Goal: Contribute content: Add original content to the website for others to see

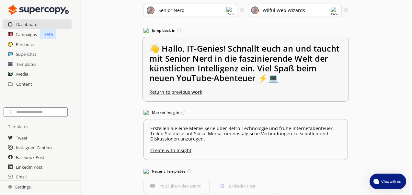
scroll to position [54, 2]
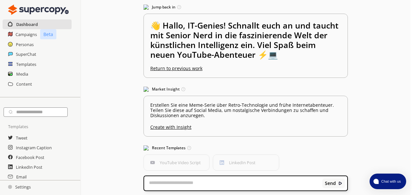
click at [29, 24] on h2 "Dashboard" at bounding box center [27, 24] width 22 height 10
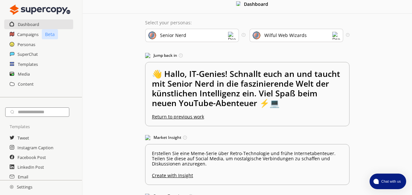
scroll to position [0, 0]
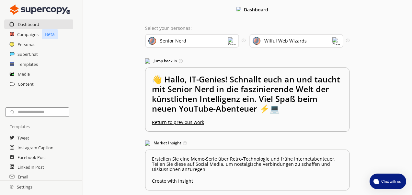
click at [231, 44] on img at bounding box center [232, 41] width 8 height 8
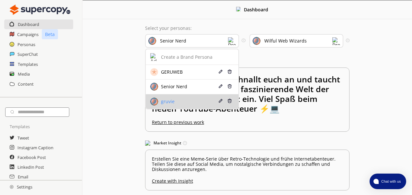
click at [209, 100] on div "gruvie" at bounding box center [183, 102] width 66 height 8
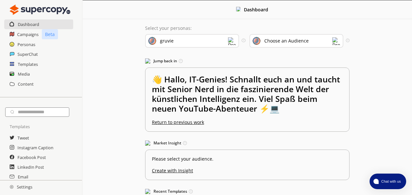
click at [297, 39] on div "Choose an Audience" at bounding box center [286, 40] width 44 height 5
click at [374, 68] on div "Dashboard Select your personas: gruvie Select the brand persona you want to use…" at bounding box center [247, 124] width 329 height 249
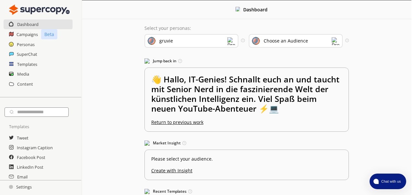
click at [32, 11] on img at bounding box center [39, 9] width 61 height 13
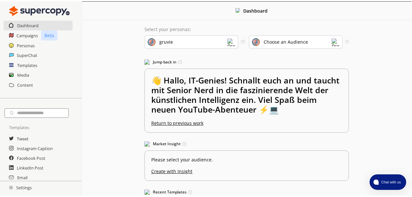
scroll to position [0, 0]
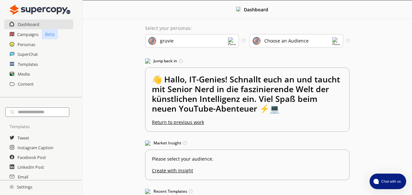
click at [33, 13] on img at bounding box center [40, 9] width 61 height 13
click at [29, 43] on h2 "Personas" at bounding box center [26, 45] width 18 height 10
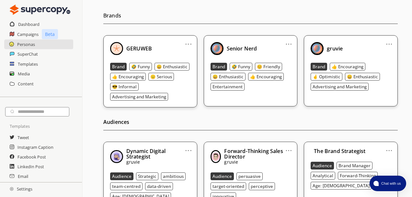
scroll to position [74, 0]
click at [315, 52] on img at bounding box center [317, 48] width 13 height 13
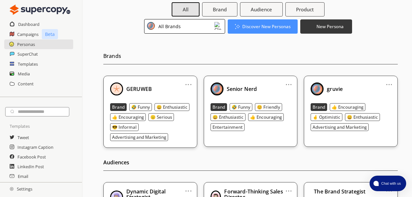
scroll to position [29, 0]
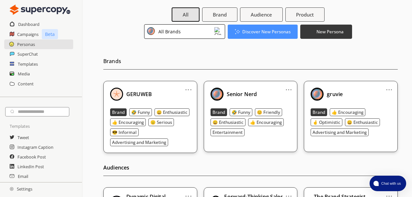
click at [197, 32] on div "All Brands" at bounding box center [184, 31] width 81 height 15
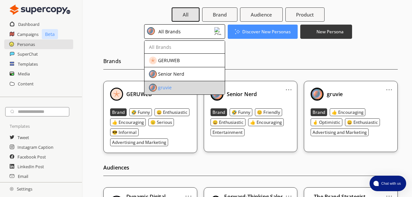
click at [203, 86] on div "gruvie" at bounding box center [179, 88] width 61 height 8
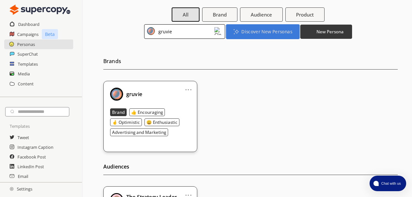
click at [259, 32] on b "Discover New Personas" at bounding box center [266, 32] width 51 height 6
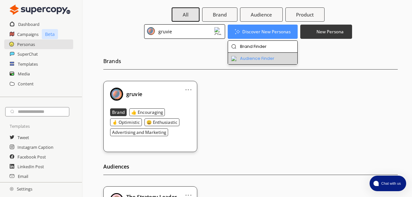
click at [256, 59] on li "Audience Finder" at bounding box center [263, 59] width 70 height 12
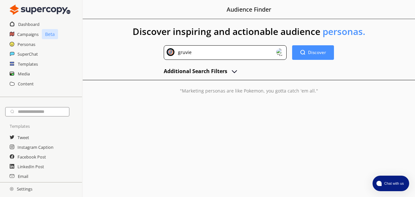
click at [233, 72] on img "advanced-inputs" at bounding box center [234, 71] width 8 height 8
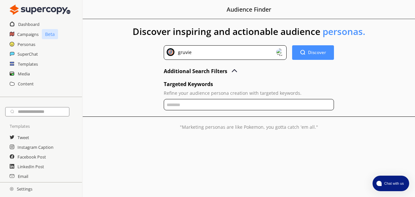
click at [226, 104] on input "text" at bounding box center [249, 104] width 170 height 11
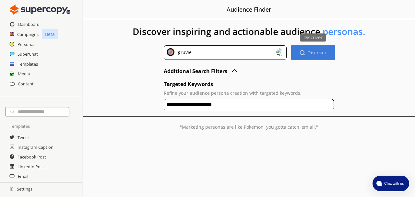
click at [315, 53] on b "Discover" at bounding box center [316, 53] width 19 height 6
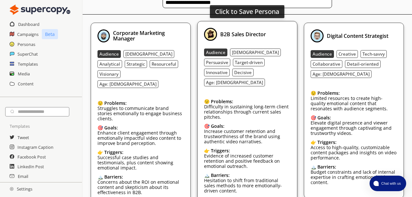
scroll to position [91, 0]
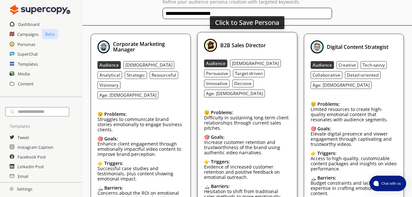
click at [244, 44] on b "B2B Sales Director" at bounding box center [243, 45] width 46 height 7
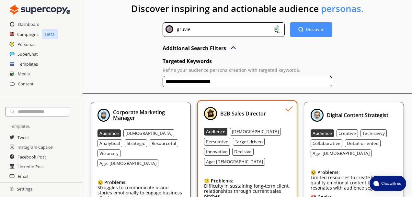
scroll to position [24, 0]
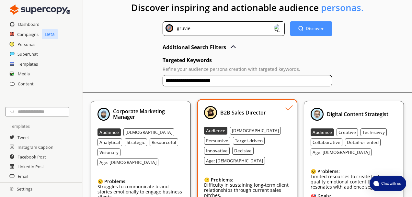
click at [189, 79] on input "**********" at bounding box center [247, 80] width 169 height 11
drag, startPoint x: 188, startPoint y: 80, endPoint x: 248, endPoint y: 85, distance: 60.7
click at [248, 85] on input "**********" at bounding box center [247, 80] width 169 height 11
click at [284, 77] on input "**********" at bounding box center [247, 80] width 169 height 11
type input "**********"
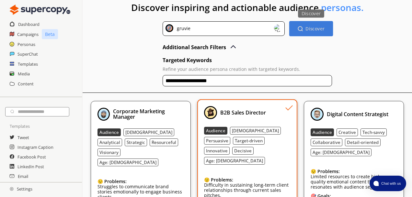
click at [311, 29] on b "Discover" at bounding box center [315, 29] width 19 height 6
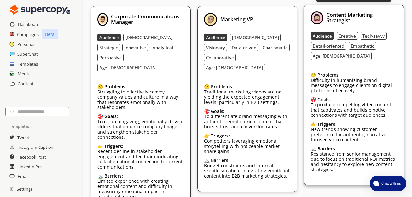
scroll to position [119, 0]
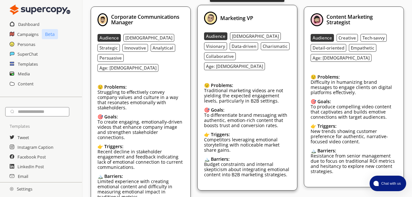
click at [212, 20] on img at bounding box center [210, 18] width 13 height 13
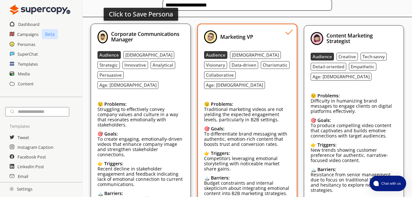
scroll to position [99, 0]
click at [117, 42] on b "Corporate Communications Manager" at bounding box center [145, 37] width 68 height 13
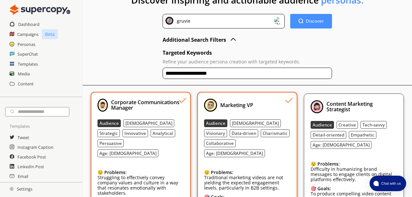
scroll to position [28, 0]
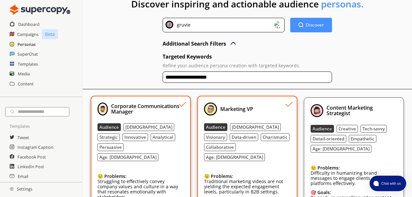
click at [34, 46] on h2 "Personas" at bounding box center [26, 45] width 18 height 10
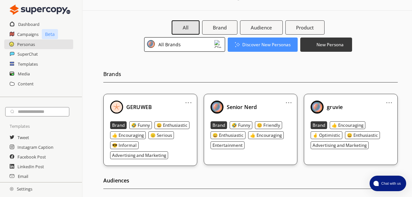
scroll to position [13, 0]
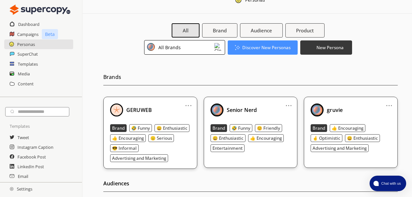
click at [184, 50] on div "All Brands" at bounding box center [184, 47] width 81 height 15
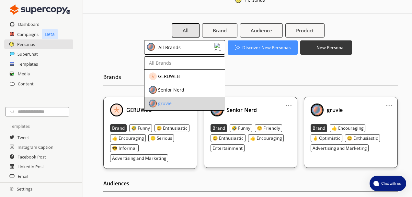
click at [190, 99] on li "gruvie" at bounding box center [184, 103] width 80 height 13
click at [208, 98] on li "gruvie" at bounding box center [184, 103] width 80 height 13
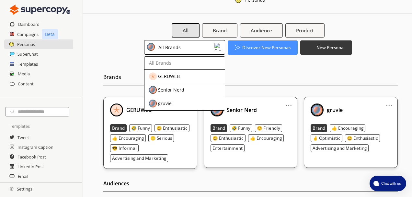
click at [281, 86] on div "Brands ... GERUWEB Brand 🤣 Funny 😄 Enthusiastic 👍 Encouraging 😑 Serious 😎 Infor…" at bounding box center [250, 116] width 294 height 107
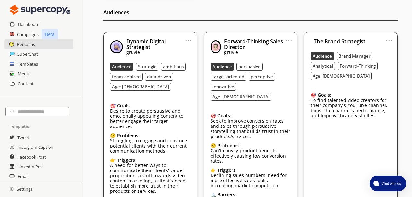
scroll to position [182, 0]
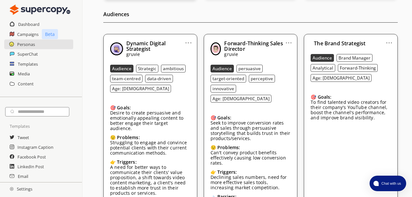
click at [389, 43] on link "..." at bounding box center [389, 40] width 7 height 5
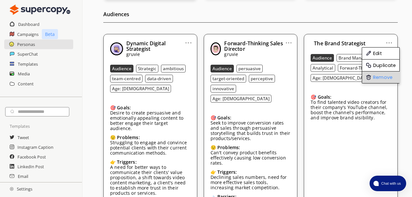
click at [382, 76] on li "Remove" at bounding box center [381, 78] width 38 height 12
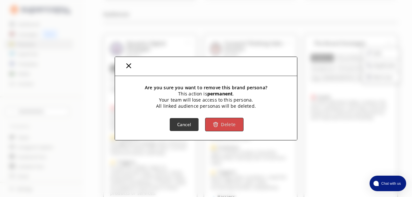
click at [223, 124] on b "Delete" at bounding box center [228, 124] width 15 height 6
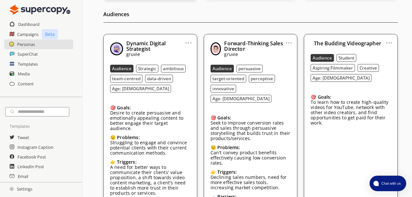
click at [390, 43] on link "..." at bounding box center [389, 40] width 7 height 5
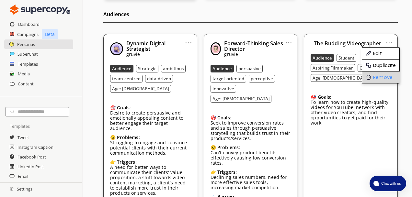
click at [383, 78] on li "Remove" at bounding box center [381, 78] width 38 height 12
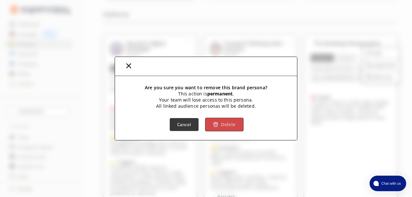
click at [228, 125] on b "Delete" at bounding box center [228, 124] width 15 height 6
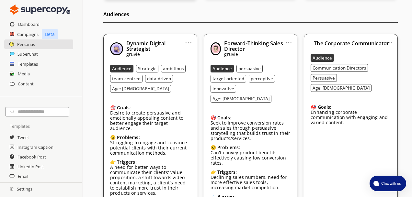
click at [391, 42] on link "..." at bounding box center [389, 40] width 7 height 5
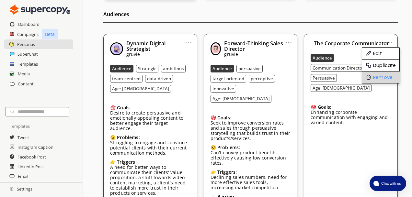
click at [383, 76] on li "Remove" at bounding box center [381, 78] width 38 height 12
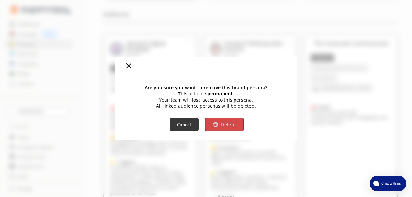
click at [228, 122] on b "Delete" at bounding box center [228, 124] width 15 height 6
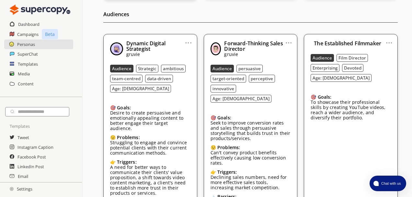
click at [388, 43] on link "..." at bounding box center [389, 40] width 7 height 5
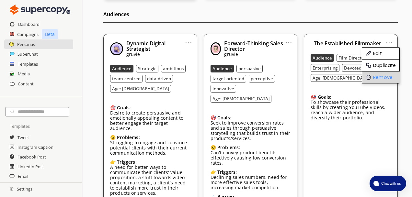
click at [381, 77] on li "Remove" at bounding box center [381, 78] width 38 height 12
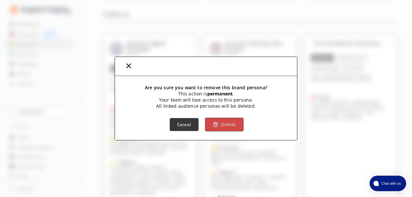
click at [231, 125] on b "Delete" at bounding box center [228, 124] width 15 height 6
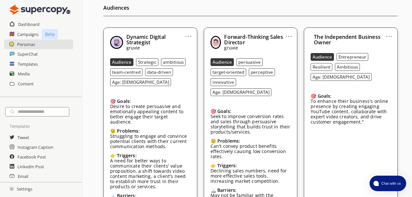
scroll to position [147, 0]
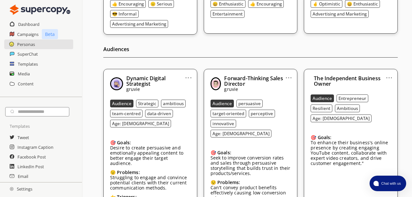
click at [392, 78] on link "..." at bounding box center [389, 75] width 7 height 5
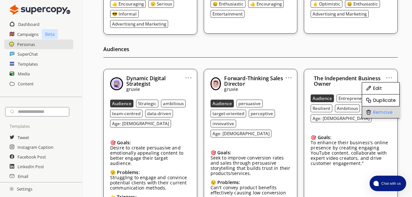
click at [388, 113] on li "Remove" at bounding box center [381, 113] width 38 height 12
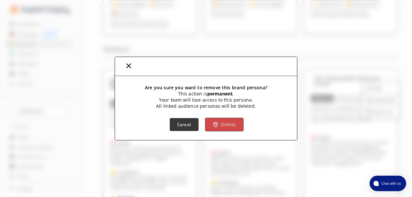
click at [235, 123] on button "Delete" at bounding box center [224, 125] width 38 height 14
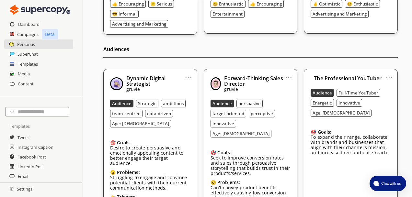
scroll to position [161, 0]
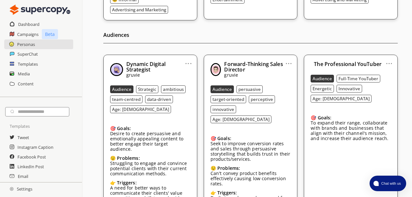
click at [392, 62] on link "..." at bounding box center [389, 60] width 7 height 5
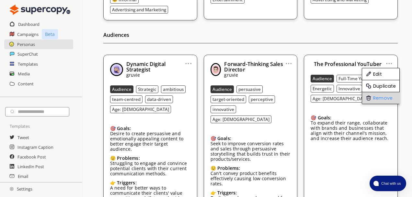
click at [388, 98] on li "Remove" at bounding box center [381, 98] width 38 height 12
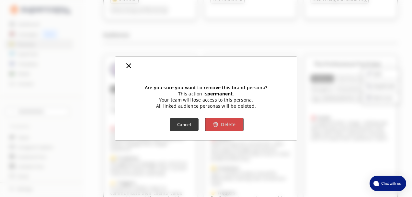
click at [221, 125] on b "Delete" at bounding box center [228, 124] width 15 height 6
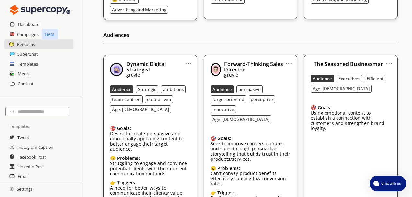
click at [391, 62] on link "..." at bounding box center [389, 60] width 7 height 5
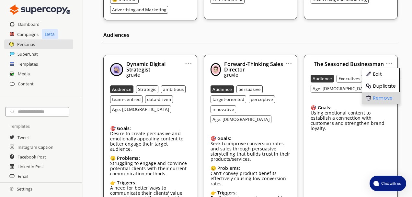
click at [380, 96] on li "Remove" at bounding box center [381, 98] width 38 height 12
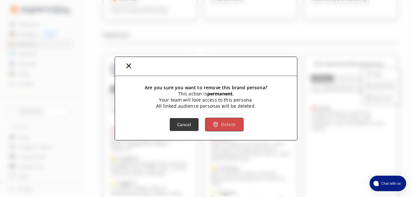
click at [230, 125] on b "Delete" at bounding box center [228, 124] width 15 height 6
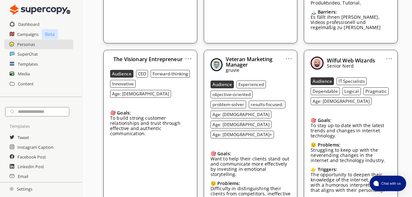
scroll to position [412, 0]
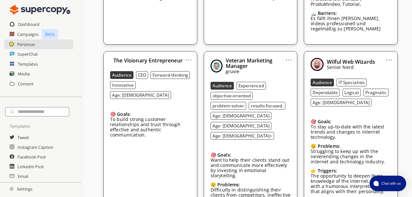
click at [187, 55] on link "..." at bounding box center [188, 57] width 7 height 5
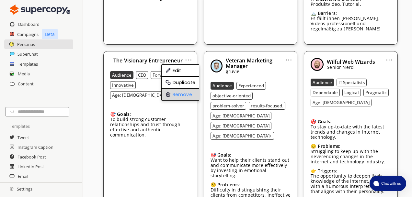
click at [179, 89] on li "Remove" at bounding box center [181, 95] width 38 height 12
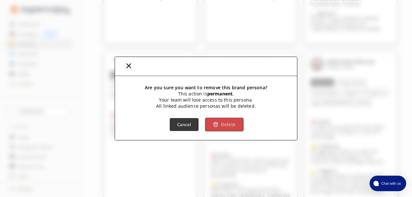
click at [226, 119] on button "Delete" at bounding box center [224, 125] width 38 height 14
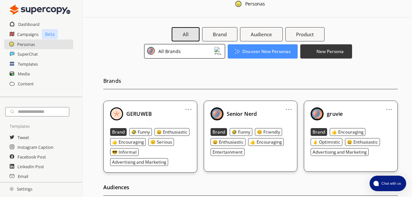
scroll to position [0, 0]
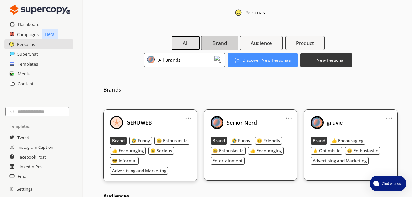
click at [224, 47] on button "Brand" at bounding box center [219, 43] width 37 height 15
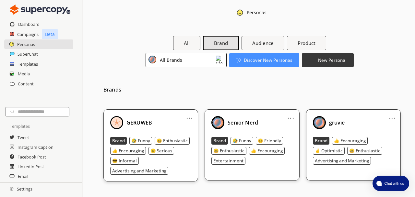
click at [256, 38] on div at bounding box center [264, 43] width 18 height 14
click at [256, 42] on div at bounding box center [264, 43] width 18 height 14
click at [262, 43] on div at bounding box center [264, 43] width 18 height 14
click at [309, 42] on b "Product" at bounding box center [306, 43] width 19 height 7
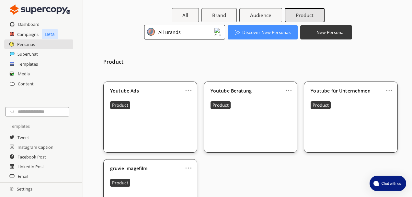
scroll to position [69, 0]
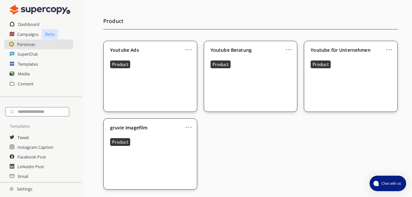
click at [291, 50] on link "..." at bounding box center [288, 46] width 7 height 5
click at [289, 153] on div "... Youtube Ads Product ... Youtube Beratung Product ... Youtube für Unternehme…" at bounding box center [250, 115] width 294 height 149
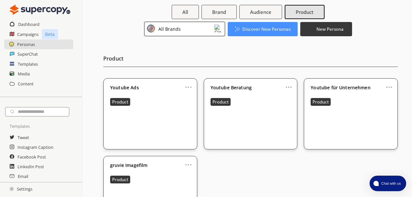
scroll to position [0, 0]
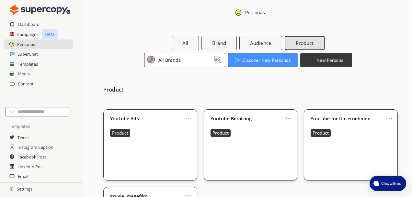
click at [272, 149] on div "... Youtube Beratung Product" at bounding box center [251, 144] width 94 height 71
click at [225, 134] on b "Product" at bounding box center [220, 133] width 17 height 6
click at [197, 62] on div "All Brands" at bounding box center [184, 60] width 81 height 15
click at [102, 63] on div "All Brand Audience Product All Brands Discover New Personas New Persona Product…" at bounding box center [257, 151] width 310 height 230
click at [33, 45] on h2 "Personas" at bounding box center [26, 45] width 18 height 10
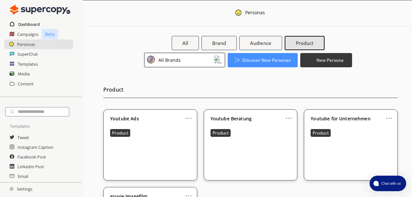
click at [29, 25] on h2 "Dashboard" at bounding box center [29, 24] width 22 height 10
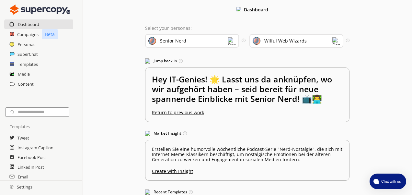
click at [225, 43] on div "Senior Nerd" at bounding box center [192, 41] width 94 height 14
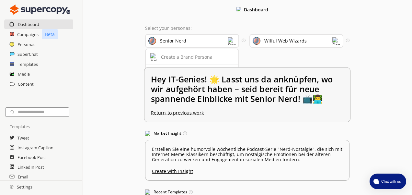
click at [198, 102] on div "gruvie" at bounding box center [183, 102] width 66 height 8
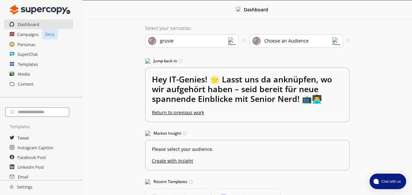
click at [310, 42] on div "Choose an Audience" at bounding box center [296, 41] width 94 height 14
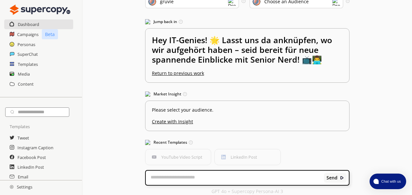
click at [379, 69] on div "Dashboard Select your personas: gruvie Select the brand persona you want to use…" at bounding box center [247, 80] width 329 height 239
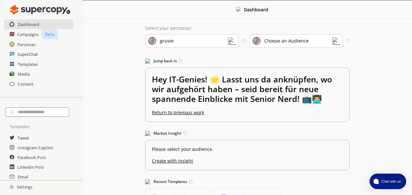
click at [263, 12] on b "Dashboard" at bounding box center [256, 9] width 24 height 6
click at [29, 37] on h2 "Campaigns" at bounding box center [28, 34] width 22 height 10
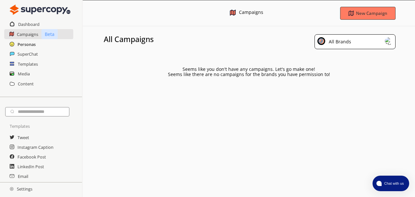
click at [29, 47] on h2 "Personas" at bounding box center [26, 45] width 18 height 10
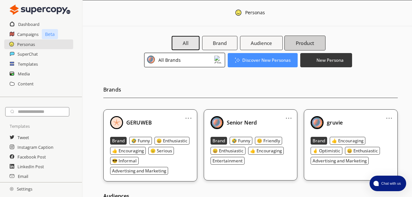
click at [298, 43] on b "Product" at bounding box center [305, 43] width 19 height 7
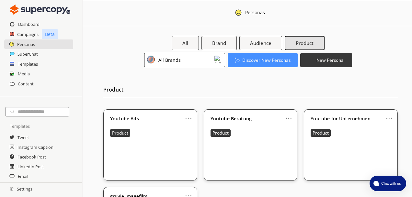
click at [204, 61] on div "All Brands" at bounding box center [184, 60] width 81 height 15
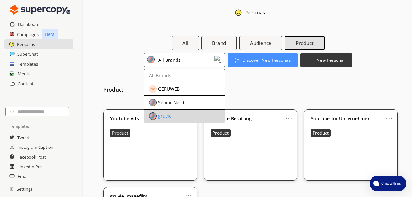
click at [196, 113] on div "gruvie" at bounding box center [179, 116] width 61 height 8
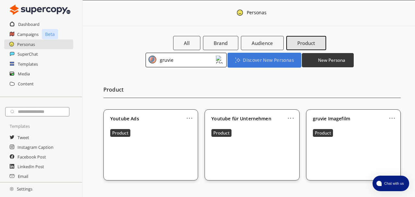
click at [281, 62] on b "Discover New Personas" at bounding box center [268, 60] width 51 height 6
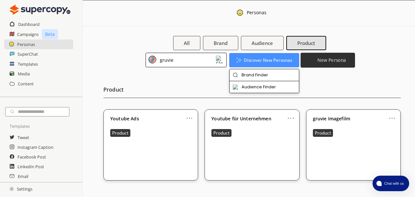
drag, startPoint x: 330, startPoint y: 72, endPoint x: 338, endPoint y: 62, distance: 12.7
click at [330, 72] on div "Product ... Youtube Ads Product ... Youtube für Unternehmen Product ... gruvie …" at bounding box center [258, 127] width 313 height 121
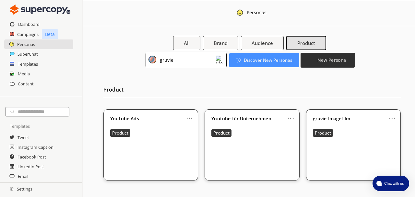
click at [324, 64] on button "New Persona" at bounding box center [327, 59] width 54 height 15
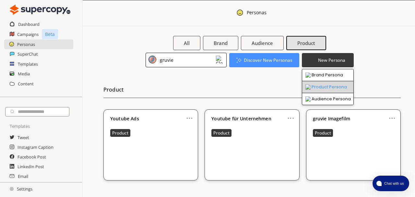
click at [335, 85] on li "Product Persona" at bounding box center [327, 87] width 51 height 12
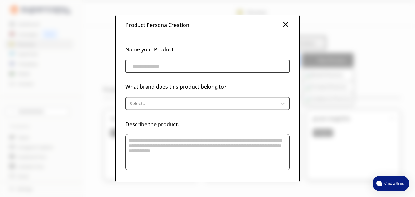
click at [179, 65] on input "product-persona-input-input" at bounding box center [207, 66] width 164 height 13
click at [158, 67] on input "**********" at bounding box center [207, 66] width 164 height 12
type input "**********"
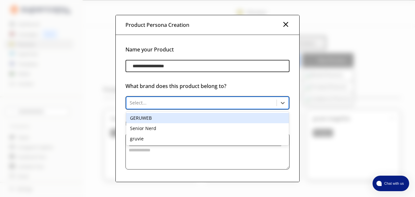
click at [226, 100] on div at bounding box center [202, 103] width 144 height 6
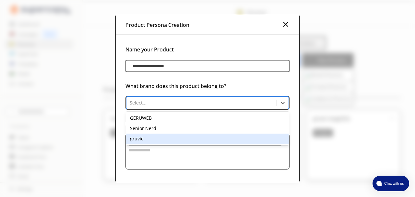
click at [173, 140] on div "gruvie" at bounding box center [207, 139] width 163 height 10
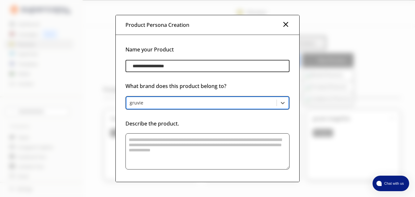
click at [190, 148] on textarea "product-persona-input-textarea" at bounding box center [207, 151] width 164 height 36
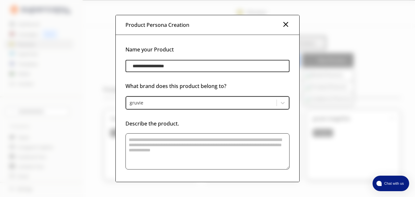
click at [190, 142] on textarea "product-persona-input-textarea" at bounding box center [207, 151] width 164 height 36
click at [284, 25] on img at bounding box center [286, 24] width 8 height 8
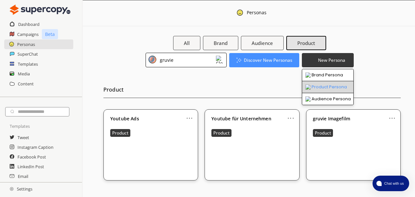
click at [332, 89] on li "Product Persona" at bounding box center [327, 87] width 51 height 12
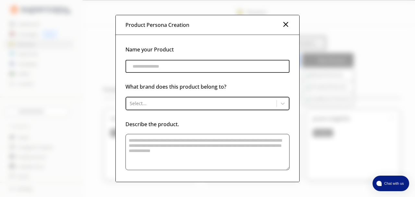
click at [146, 68] on input "product-persona-input-input" at bounding box center [207, 66] width 164 height 13
click at [130, 68] on input "**********" at bounding box center [207, 66] width 164 height 12
type input "**********"
click at [182, 101] on div at bounding box center [202, 103] width 144 height 6
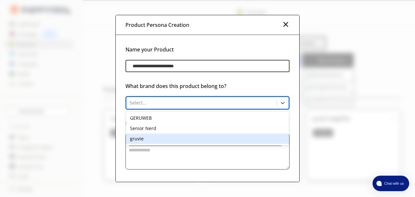
click at [183, 141] on div "gruvie" at bounding box center [207, 139] width 163 height 10
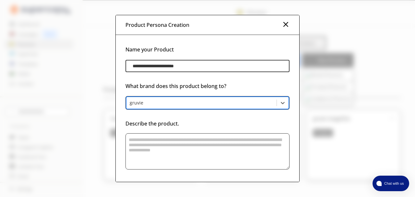
click at [187, 145] on textarea "product-persona-input-textarea" at bounding box center [207, 151] width 164 height 36
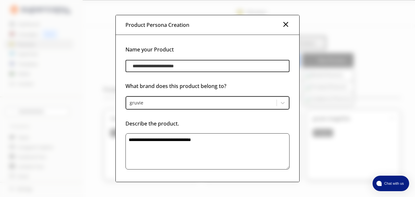
click at [152, 141] on textarea "**********" at bounding box center [207, 151] width 164 height 36
click at [211, 140] on textarea "**********" at bounding box center [207, 151] width 164 height 36
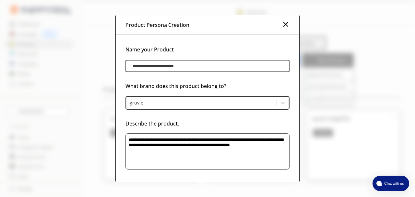
paste textarea "*********"
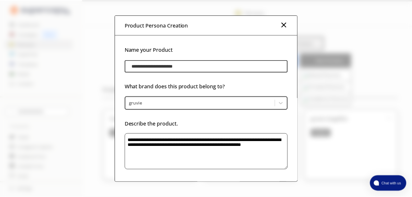
scroll to position [29, 0]
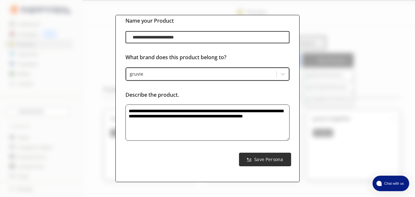
type textarea "**********"
click at [261, 161] on b "Save Persona" at bounding box center [268, 160] width 29 height 6
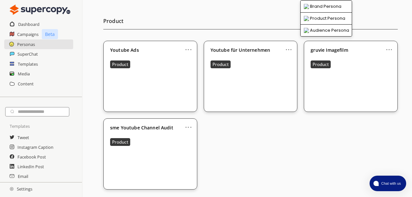
scroll to position [65, 0]
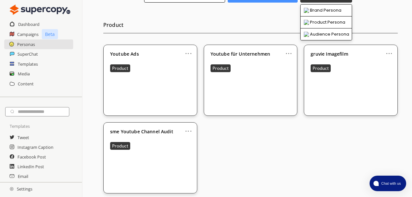
click at [189, 131] on link "..." at bounding box center [188, 128] width 7 height 5
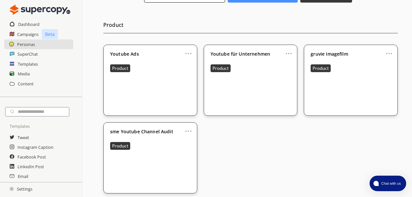
click at [216, 136] on div "... Youtube Ads Product ... Youtube für Unternehmen Product ... gruvie Imagefil…" at bounding box center [250, 119] width 294 height 149
click at [162, 146] on div "Product" at bounding box center [150, 146] width 80 height 8
click at [121, 147] on b "Product" at bounding box center [120, 146] width 17 height 6
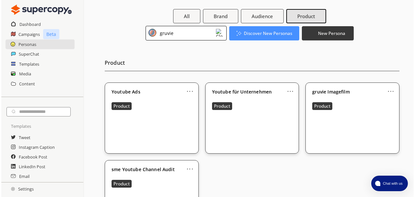
scroll to position [0, 0]
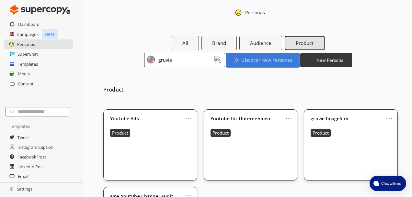
click at [249, 61] on b "Discover New Personas" at bounding box center [266, 60] width 51 height 6
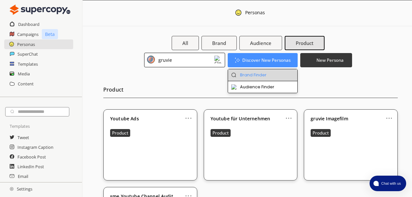
click at [252, 75] on li "Brand Finder" at bounding box center [263, 75] width 70 height 12
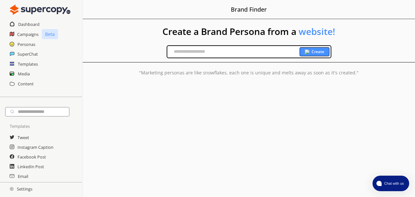
click at [190, 52] on input "text" at bounding box center [233, 52] width 132 height 10
type input "**********"
click at [308, 51] on img at bounding box center [307, 52] width 5 height 5
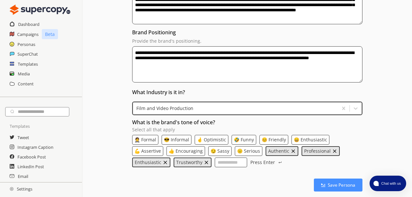
scroll to position [157, 0]
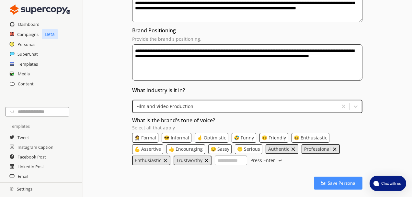
click at [231, 67] on textarea "**********" at bounding box center [247, 62] width 231 height 36
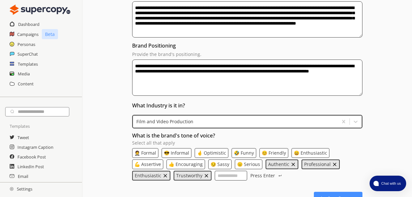
scroll to position [155, 0]
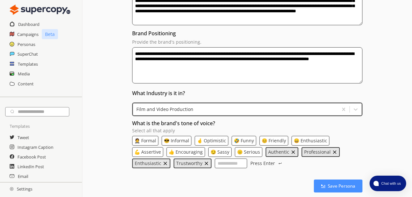
click at [232, 68] on textarea "**********" at bounding box center [247, 65] width 231 height 36
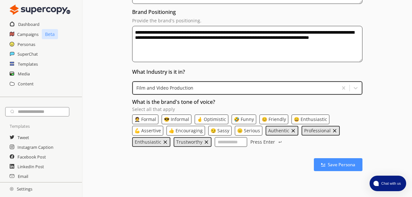
scroll to position [188, 0]
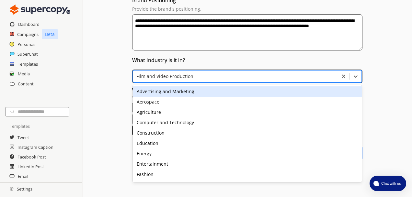
click at [234, 76] on div at bounding box center [235, 76] width 199 height 6
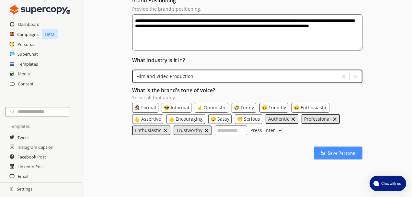
click at [235, 61] on h3 "What Industry is it in?" at bounding box center [247, 60] width 231 height 10
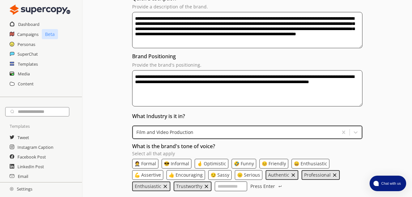
scroll to position [133, 0]
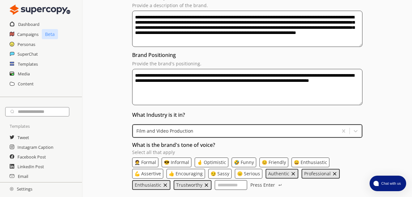
click at [189, 31] on textarea "**********" at bounding box center [247, 29] width 231 height 36
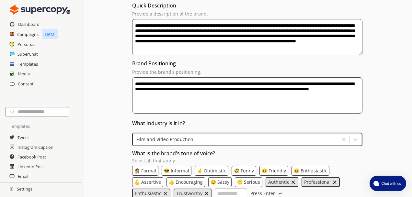
scroll to position [126, 0]
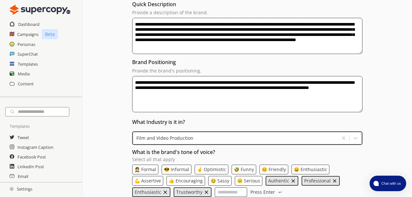
click at [237, 113] on div "What Industry is it in? Film and Video Production" at bounding box center [247, 129] width 231 height 32
click at [220, 103] on textarea "**********" at bounding box center [247, 94] width 231 height 36
